Goal: Task Accomplishment & Management: Manage account settings

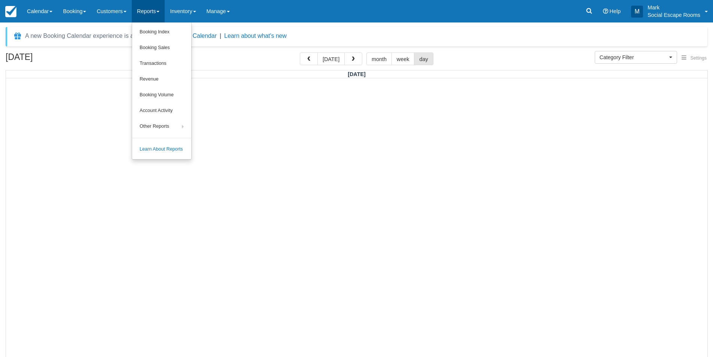
select select
click at [164, 81] on link "Revenue" at bounding box center [161, 80] width 59 height 16
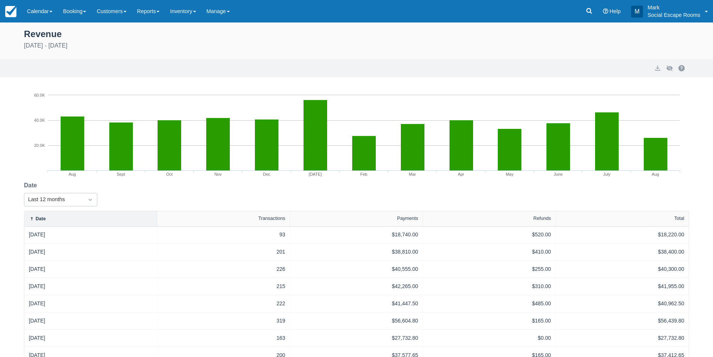
scroll to position [113, 0]
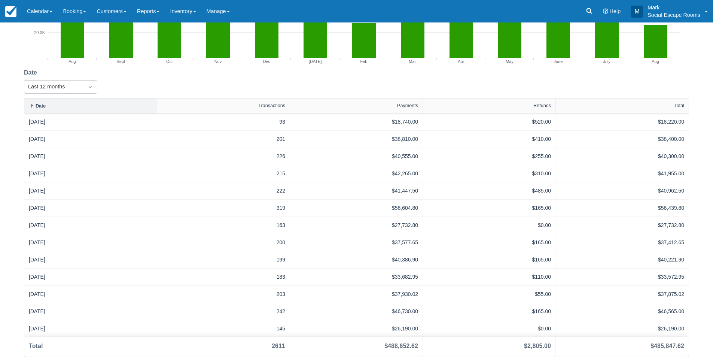
click at [2, 74] on div "Created with Highcharts 3.0.10 Aug Sept Oct Nov Dec Jan'25 Feb Mar Apr May June…" at bounding box center [356, 164] width 713 height 383
click at [31, 4] on link "Calendar" at bounding box center [40, 11] width 36 height 22
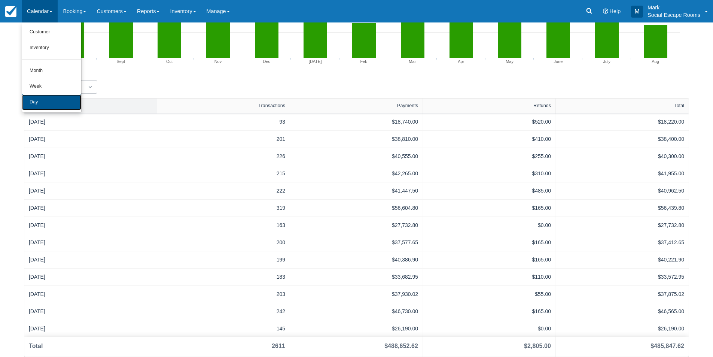
click at [49, 98] on link "Day" at bounding box center [51, 102] width 59 height 16
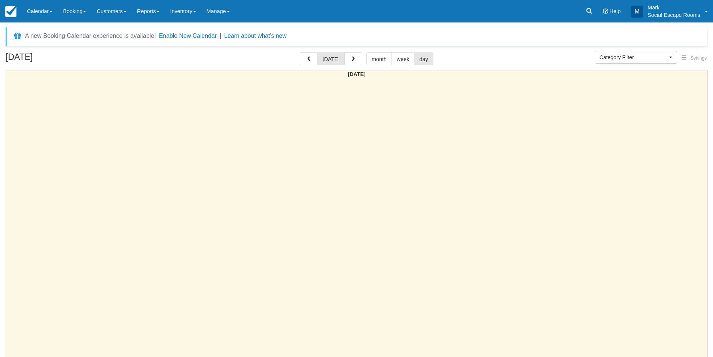
select select
click at [155, 15] on link "Reports" at bounding box center [148, 11] width 33 height 22
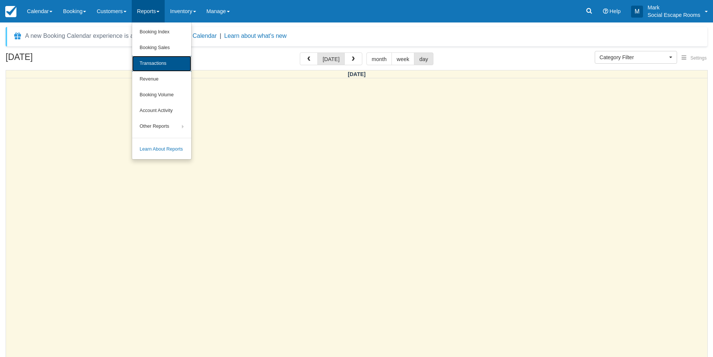
click at [159, 59] on link "Transactions" at bounding box center [161, 64] width 59 height 16
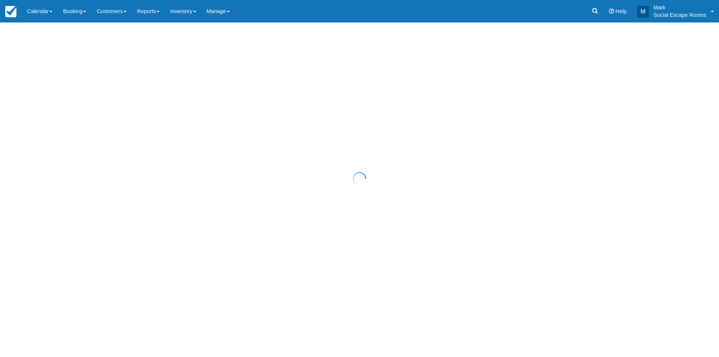
select select "10"
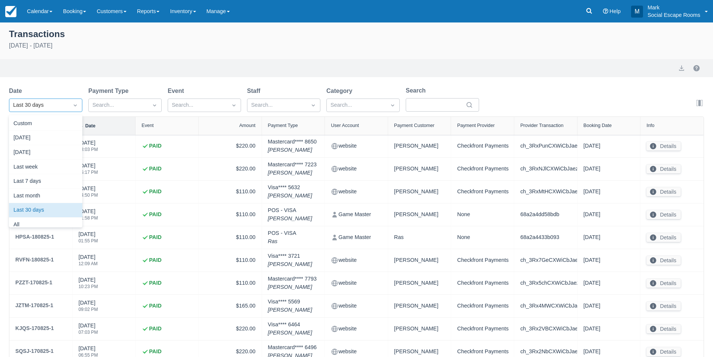
click at [68, 106] on div "Last 30 days" at bounding box center [38, 105] width 59 height 12
click at [30, 217] on div "All" at bounding box center [45, 218] width 73 height 15
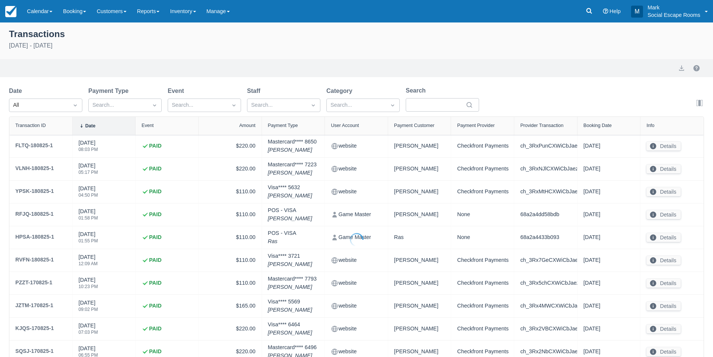
select select "10"
click at [680, 69] on button "export" at bounding box center [681, 68] width 9 height 9
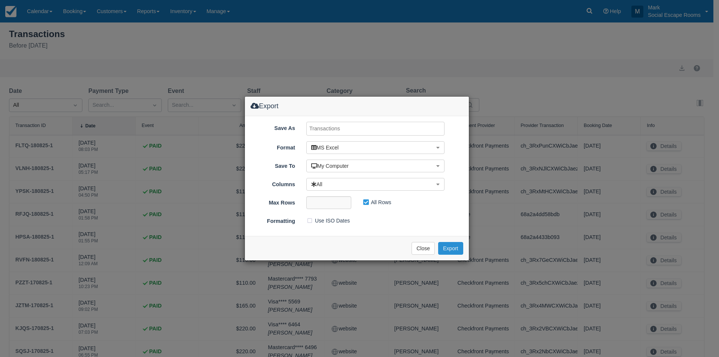
click at [452, 247] on button "Export" at bounding box center [450, 248] width 25 height 13
